Goal: Task Accomplishment & Management: Manage account settings

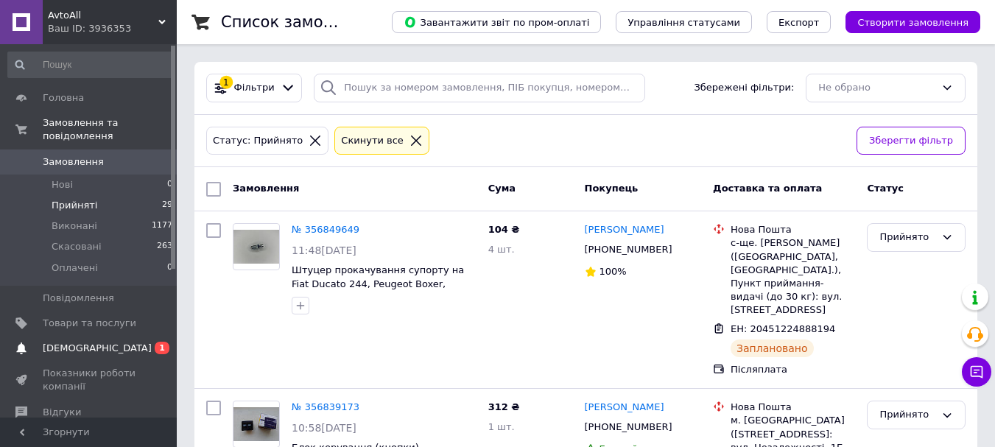
click at [88, 342] on span "[DEMOGRAPHIC_DATA]" at bounding box center [97, 348] width 109 height 13
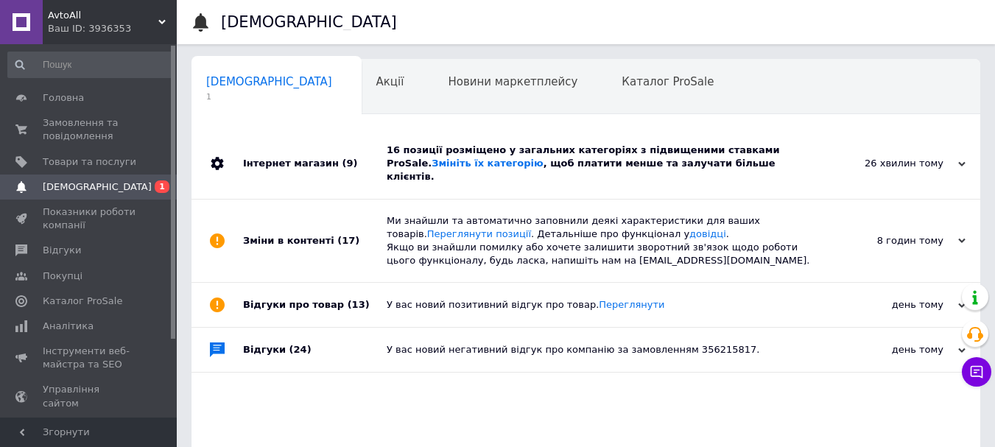
click at [509, 155] on div "16 позиції розміщено у загальних категоріях з підвищеними ставками ProSale. Змі…" at bounding box center [603, 164] width 432 height 41
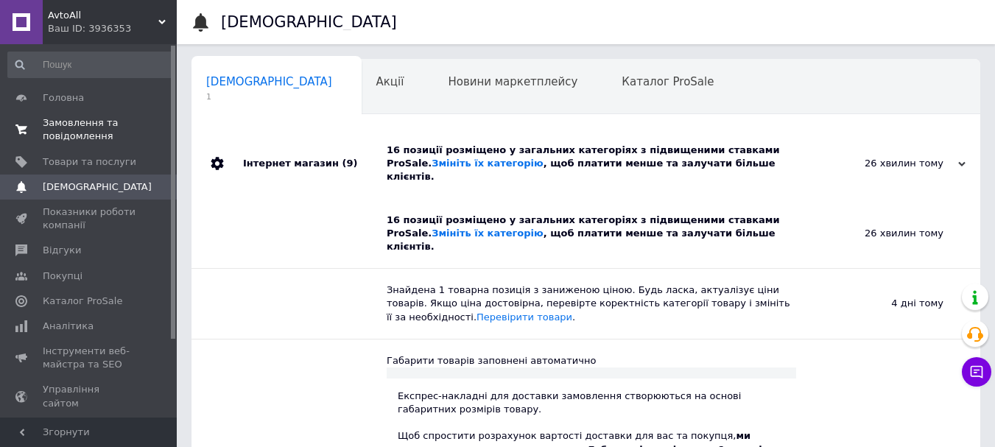
click at [80, 129] on span "Замовлення та повідомлення" at bounding box center [90, 129] width 94 height 27
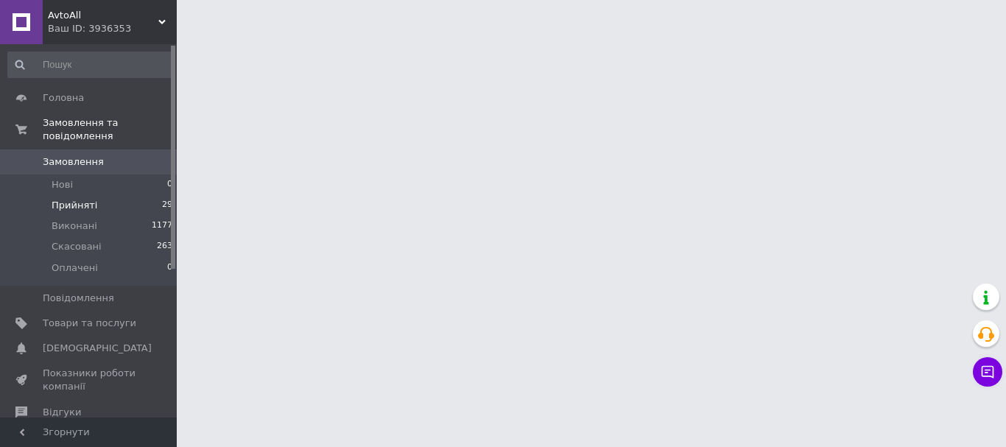
click at [76, 199] on span "Прийняті" at bounding box center [75, 205] width 46 height 13
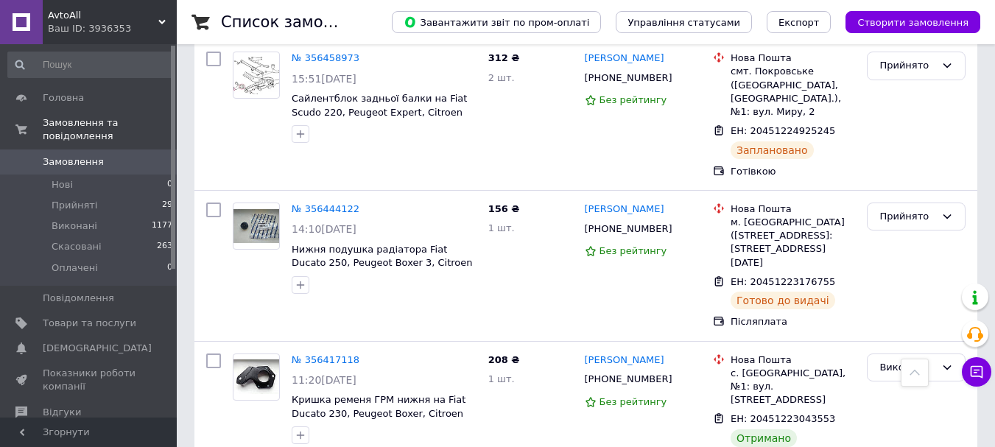
scroll to position [2946, 0]
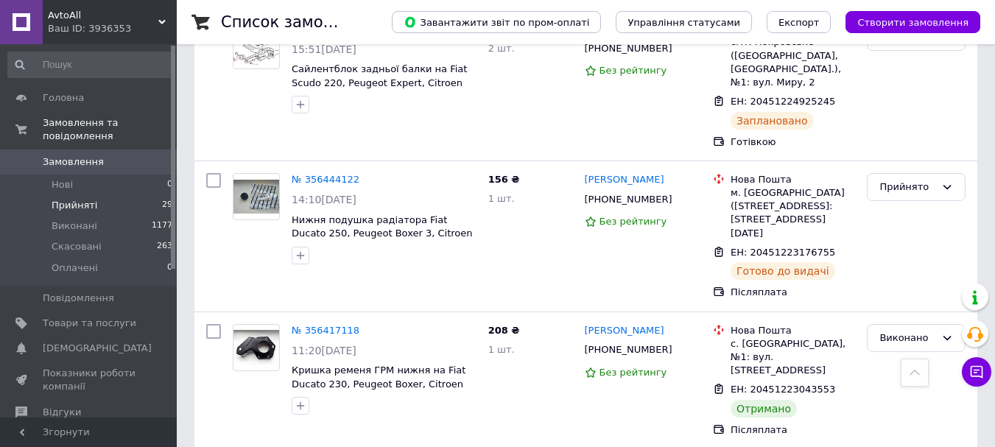
click at [74, 199] on span "Прийняті" at bounding box center [75, 205] width 46 height 13
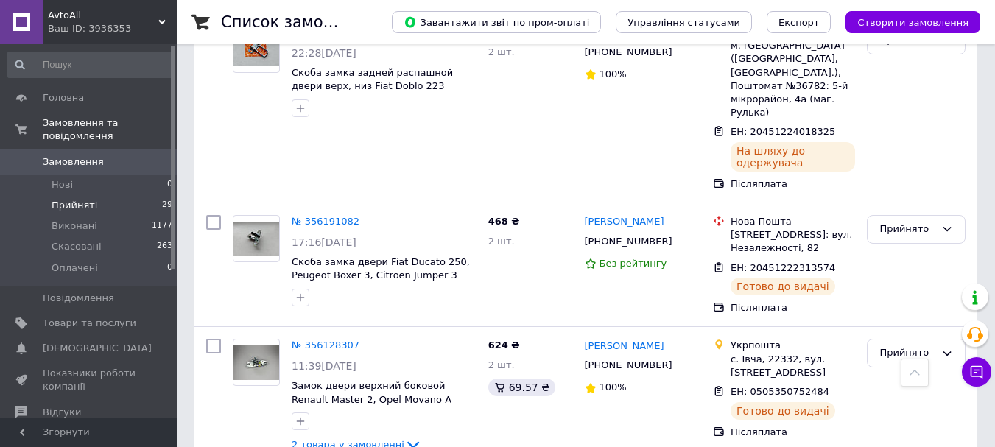
scroll to position [3535, 0]
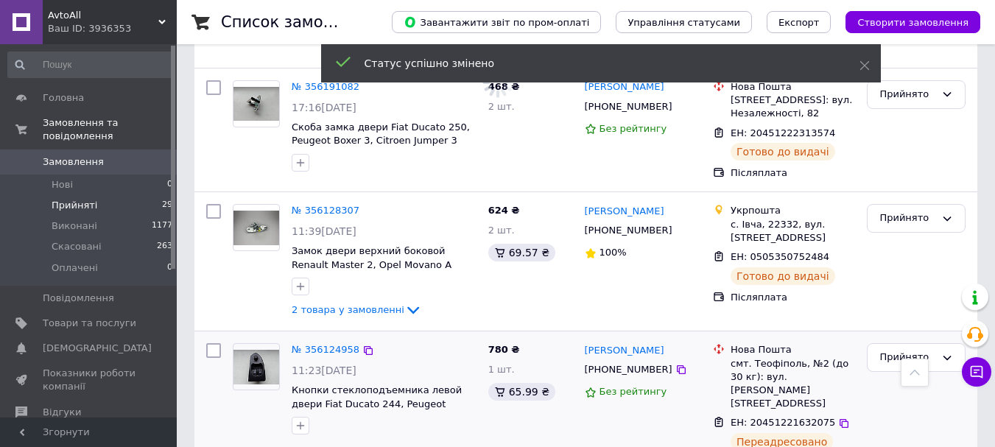
scroll to position [3682, 0]
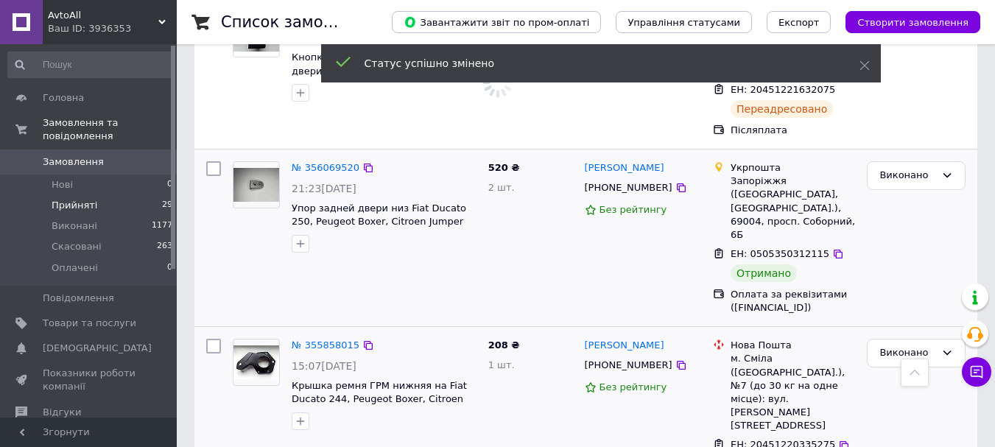
scroll to position [3988, 0]
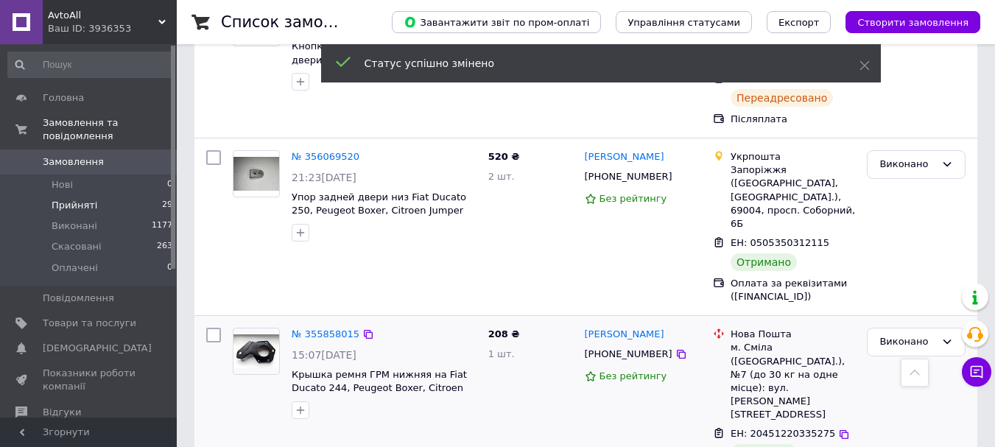
click at [73, 199] on span "Прийняті" at bounding box center [75, 205] width 46 height 13
